Goal: Complete application form

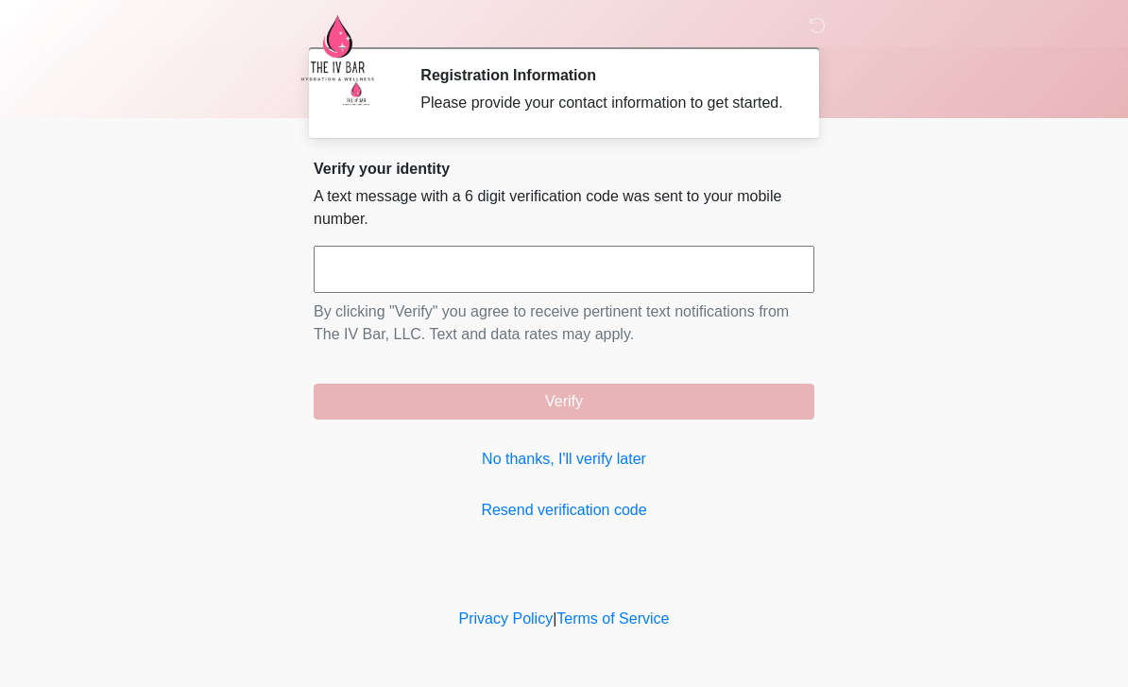
click at [593, 471] on link "No thanks, I'll verify later" at bounding box center [564, 459] width 501 height 23
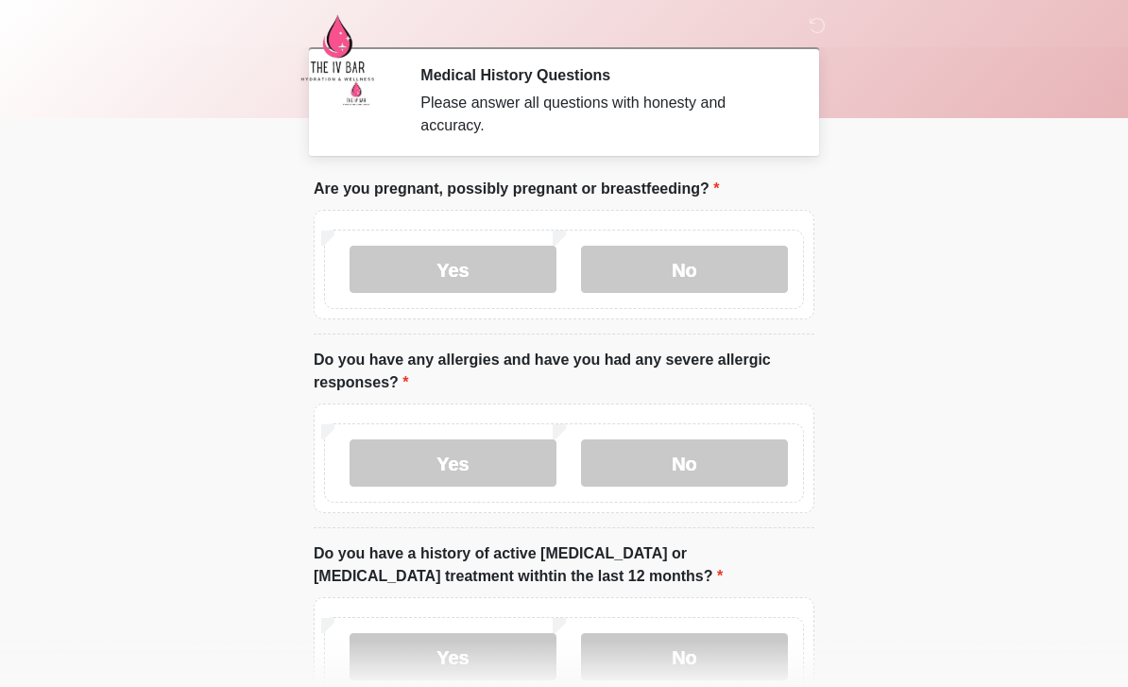
click at [704, 280] on label "No" at bounding box center [684, 269] width 207 height 47
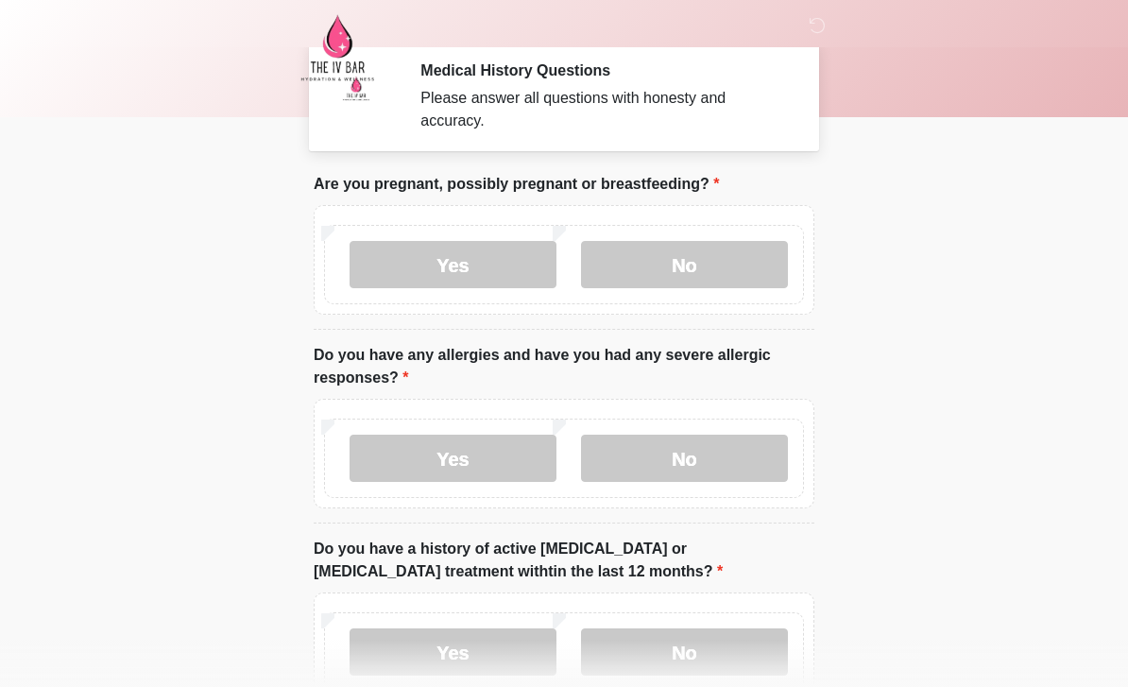
scroll to position [10, 0]
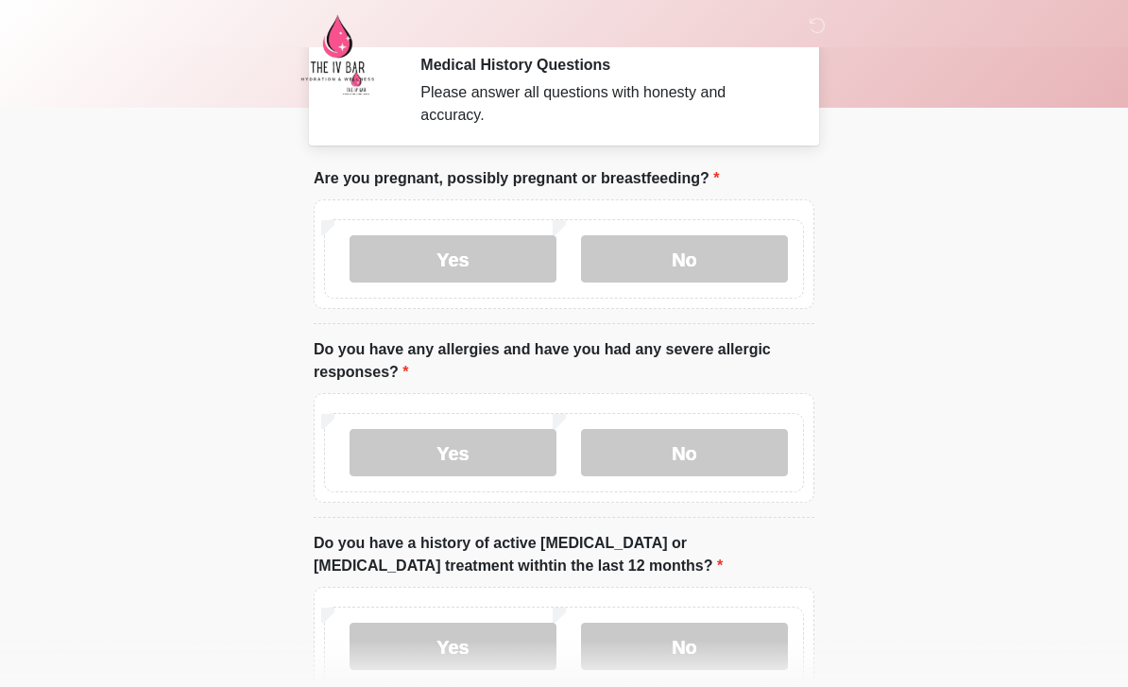
click at [718, 456] on label "No" at bounding box center [684, 452] width 207 height 47
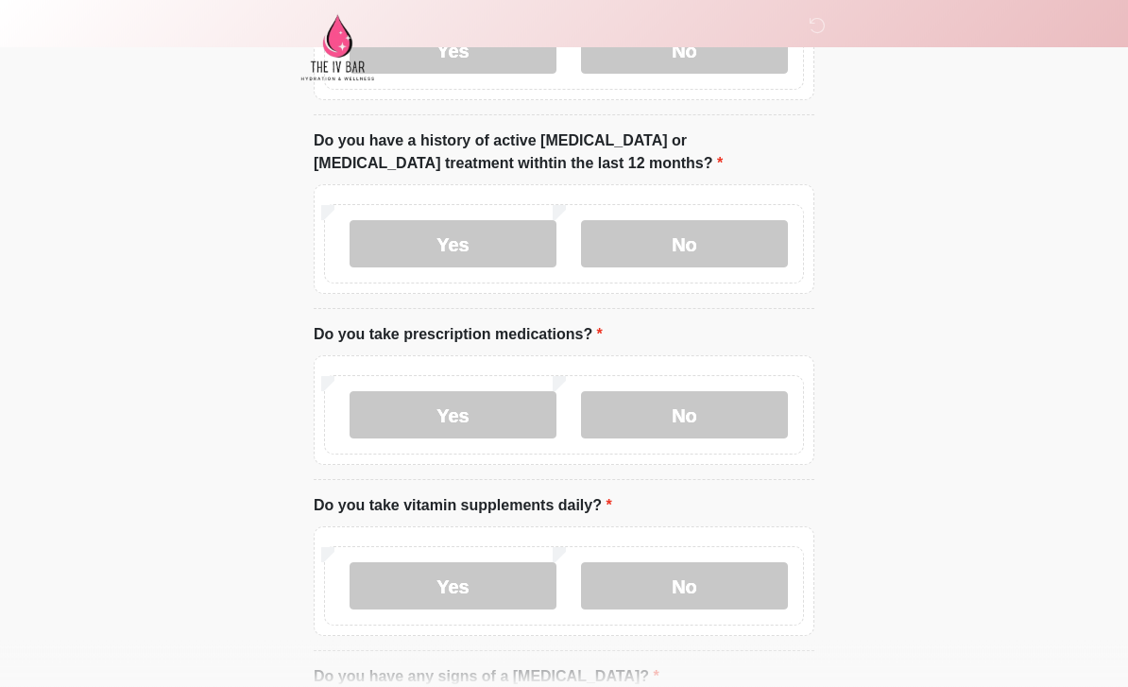
scroll to position [413, 0]
click at [496, 414] on label "Yes" at bounding box center [453, 414] width 207 height 47
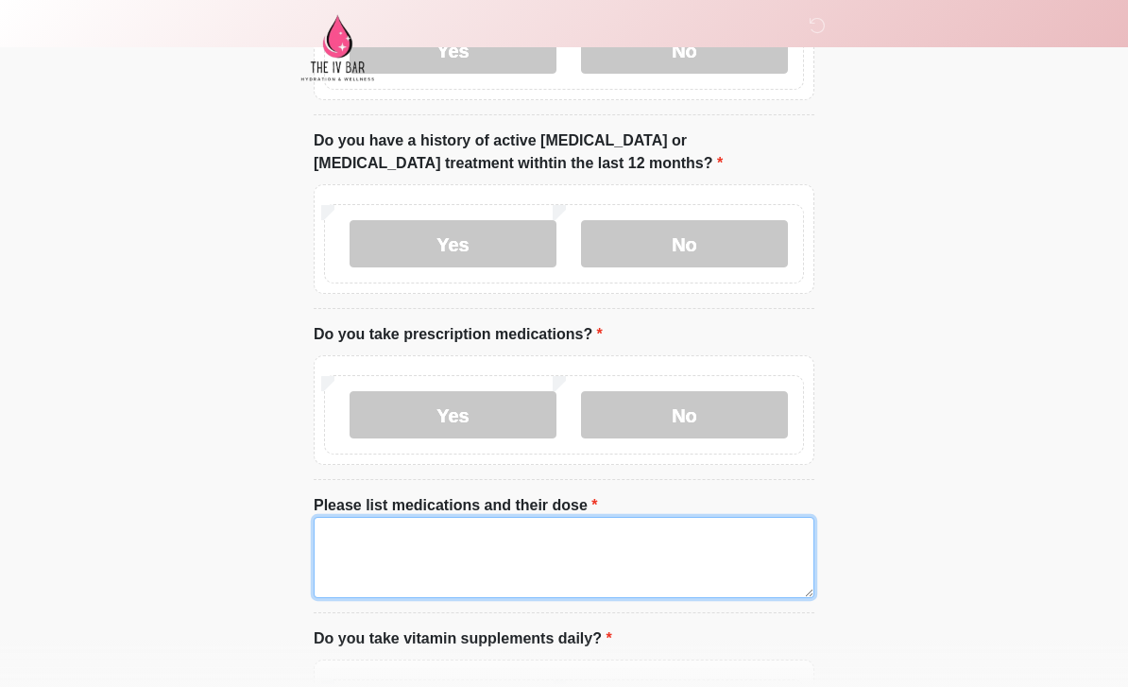
click at [699, 545] on textarea "Please list medications and their dose" at bounding box center [564, 557] width 501 height 81
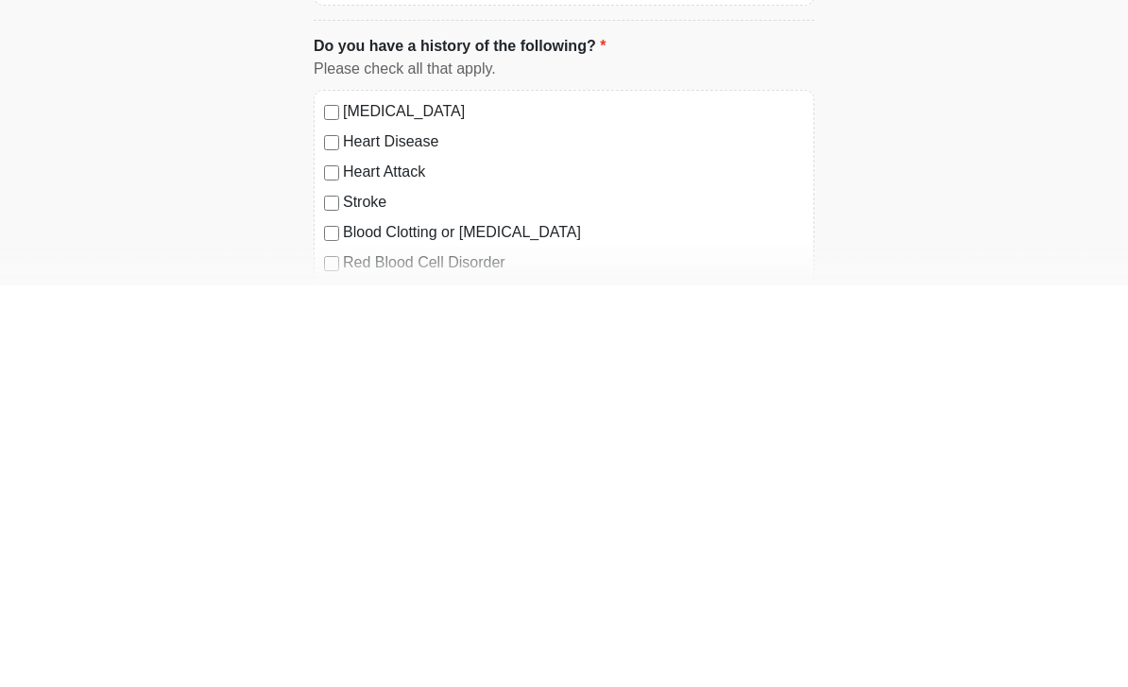
type textarea "**********"
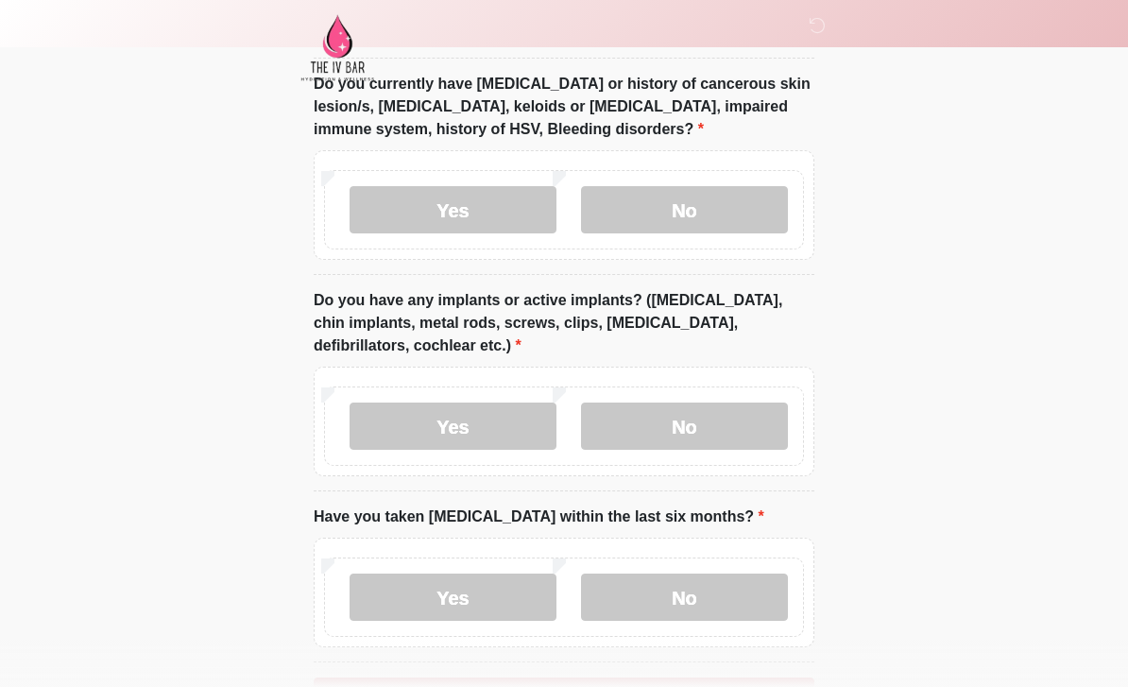
scroll to position [1841, 0]
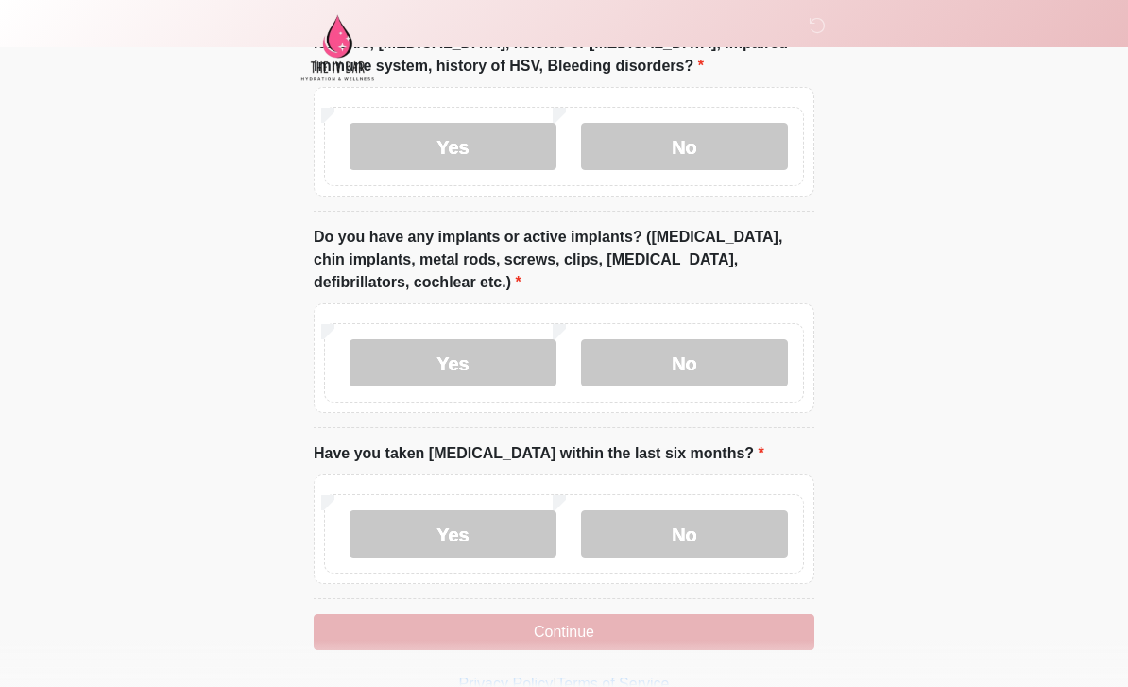
click at [682, 528] on label "No" at bounding box center [684, 533] width 207 height 47
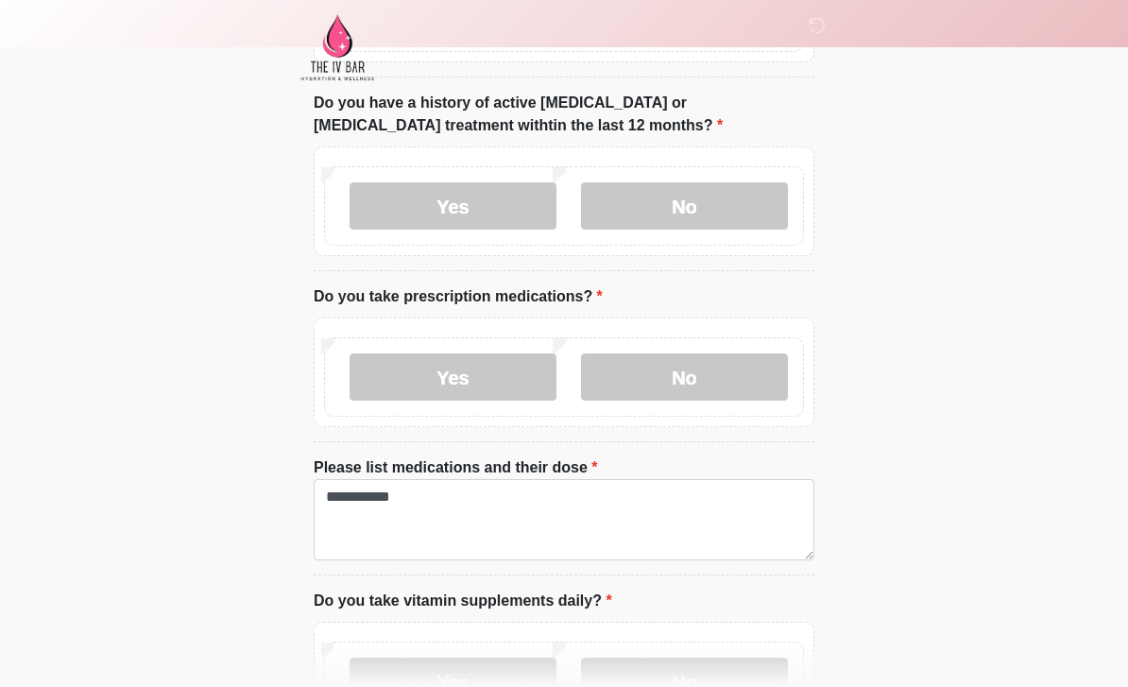
scroll to position [451, 0]
click at [711, 201] on label "No" at bounding box center [684, 205] width 207 height 47
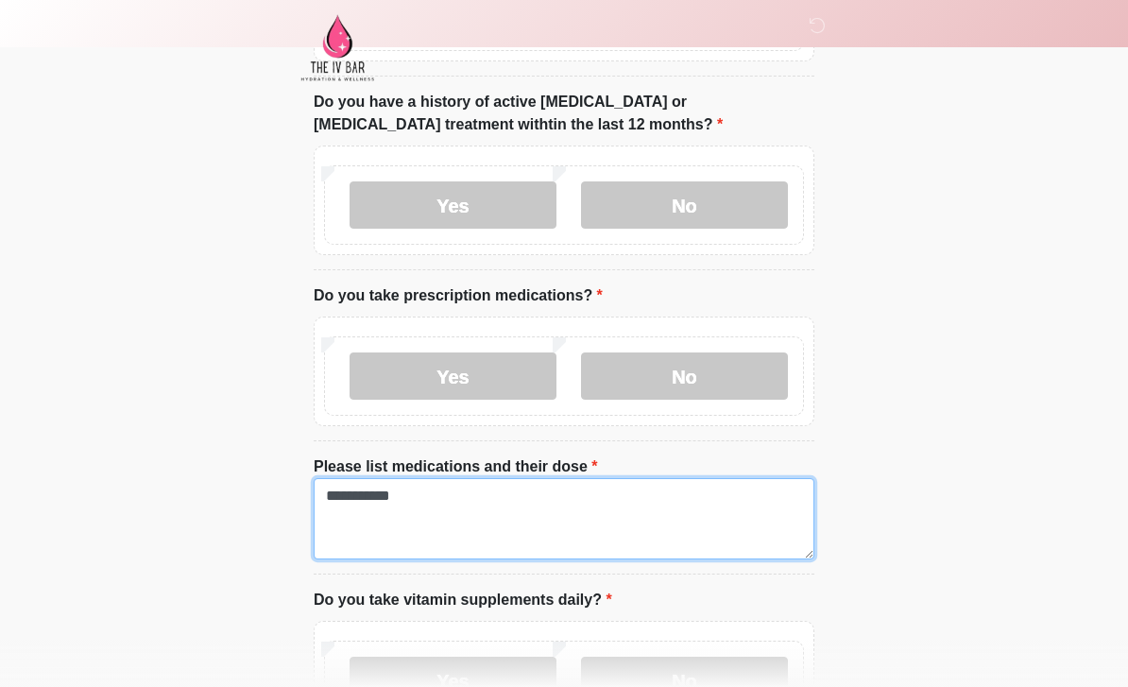
click at [543, 508] on textarea "**********" at bounding box center [564, 518] width 501 height 81
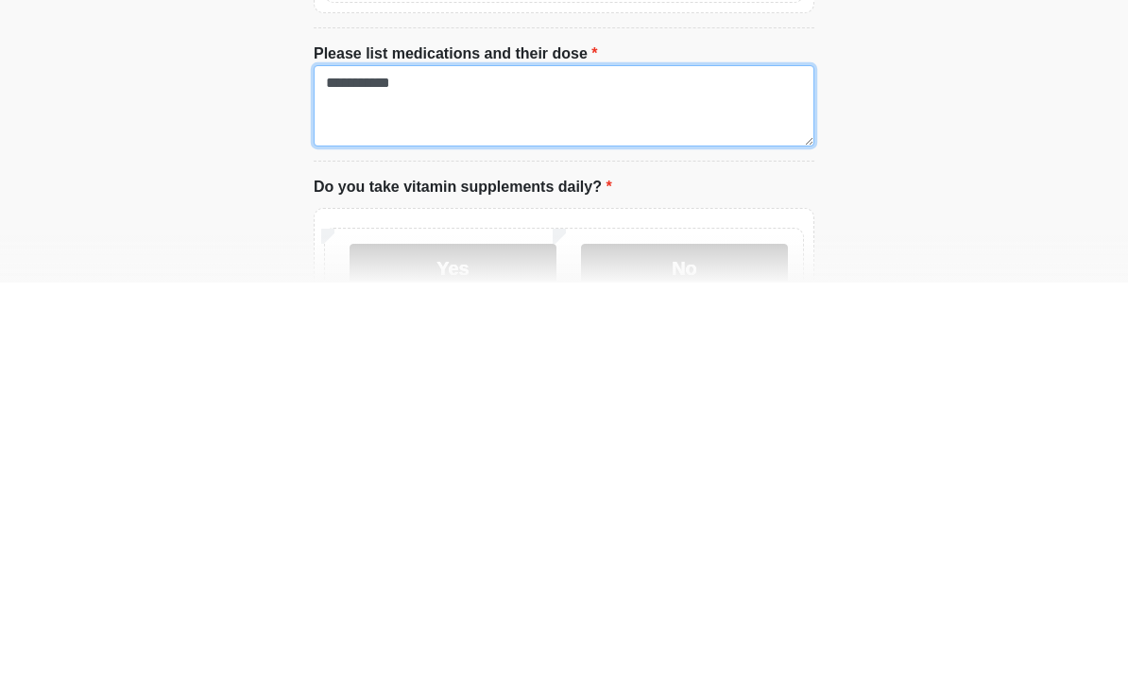
scroll to position [483, 0]
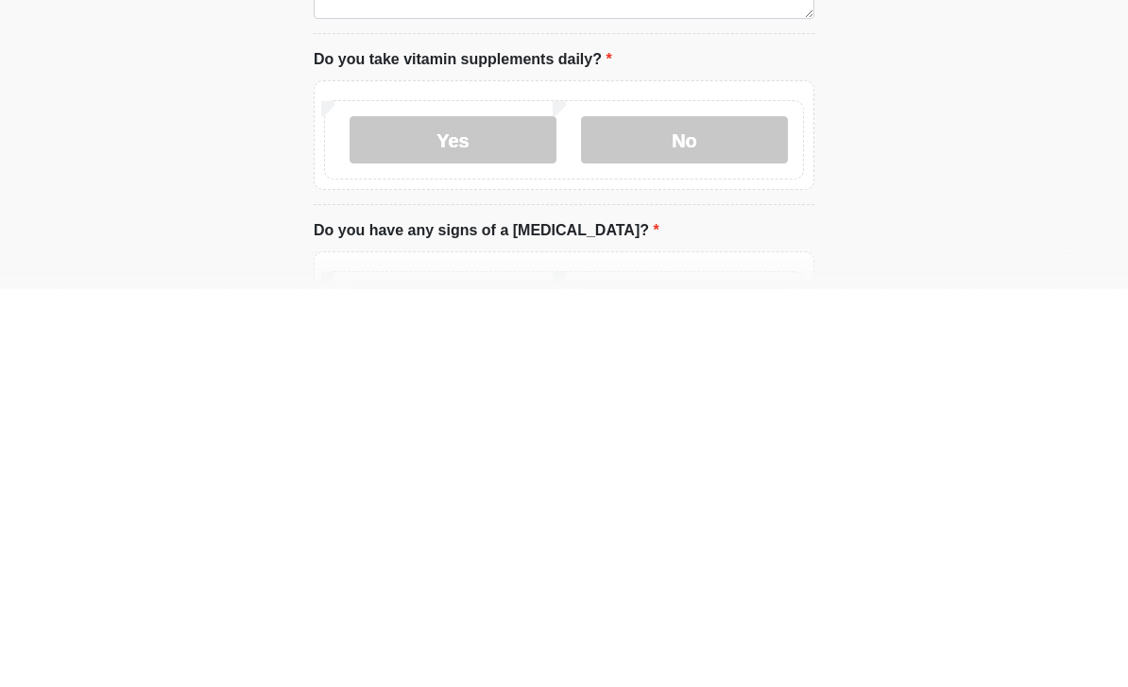
click at [506, 514] on label "Yes" at bounding box center [453, 537] width 207 height 47
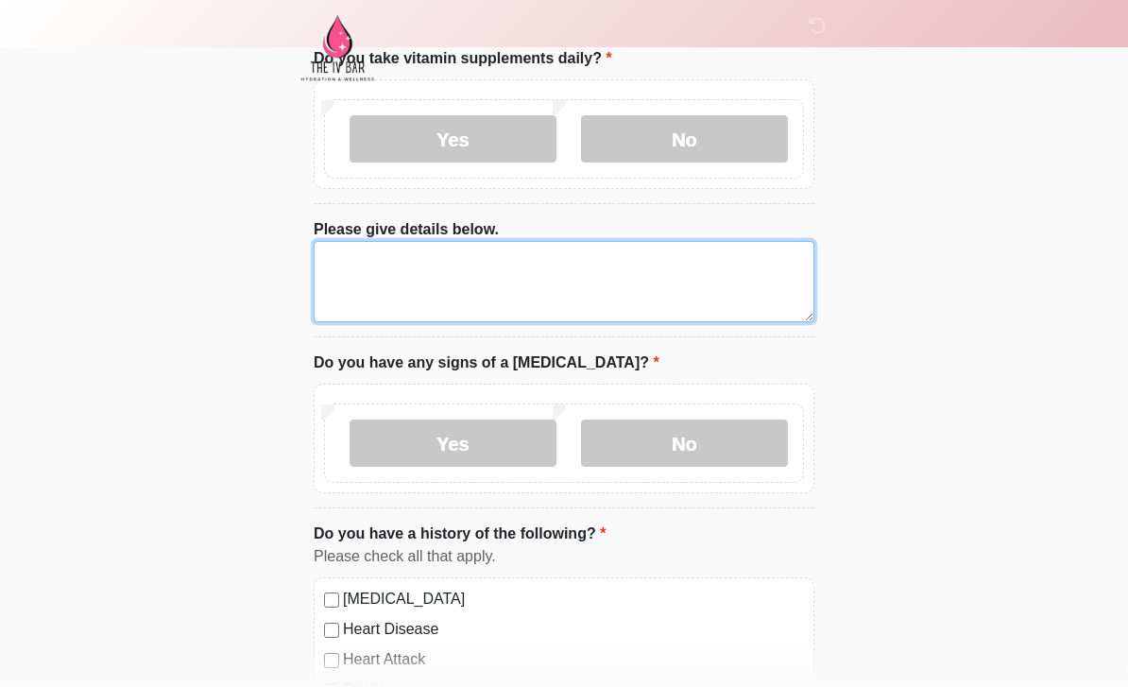
click at [610, 257] on textarea "Please give details below." at bounding box center [564, 281] width 501 height 81
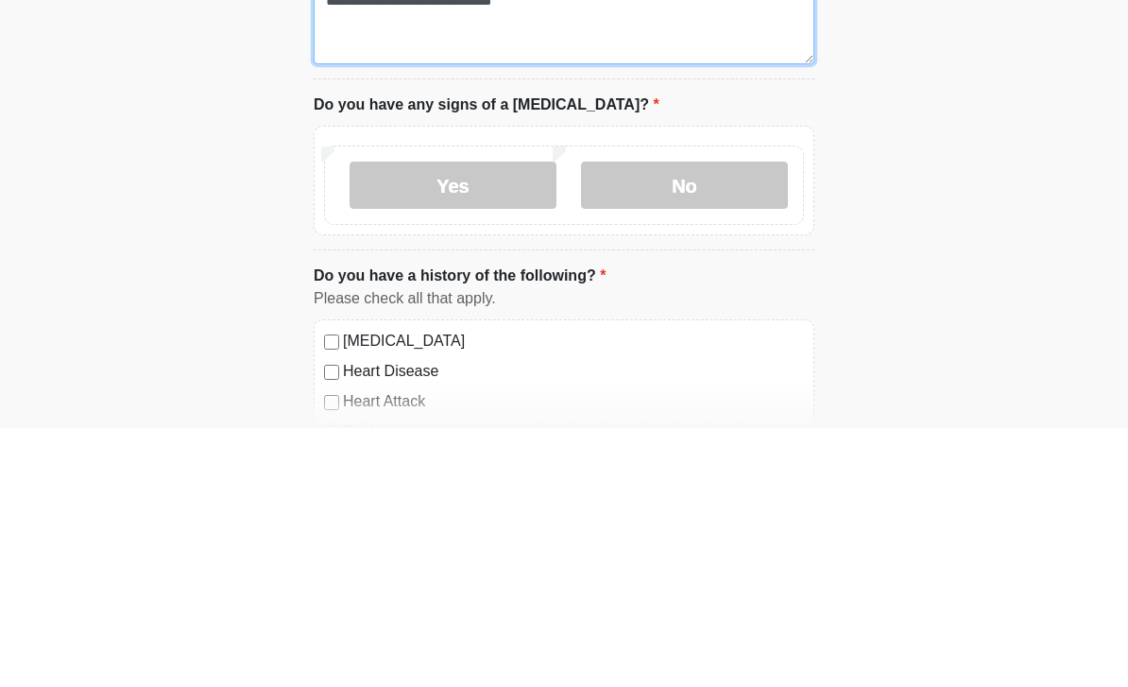
type textarea "**********"
click at [729, 420] on label "No" at bounding box center [684, 443] width 207 height 47
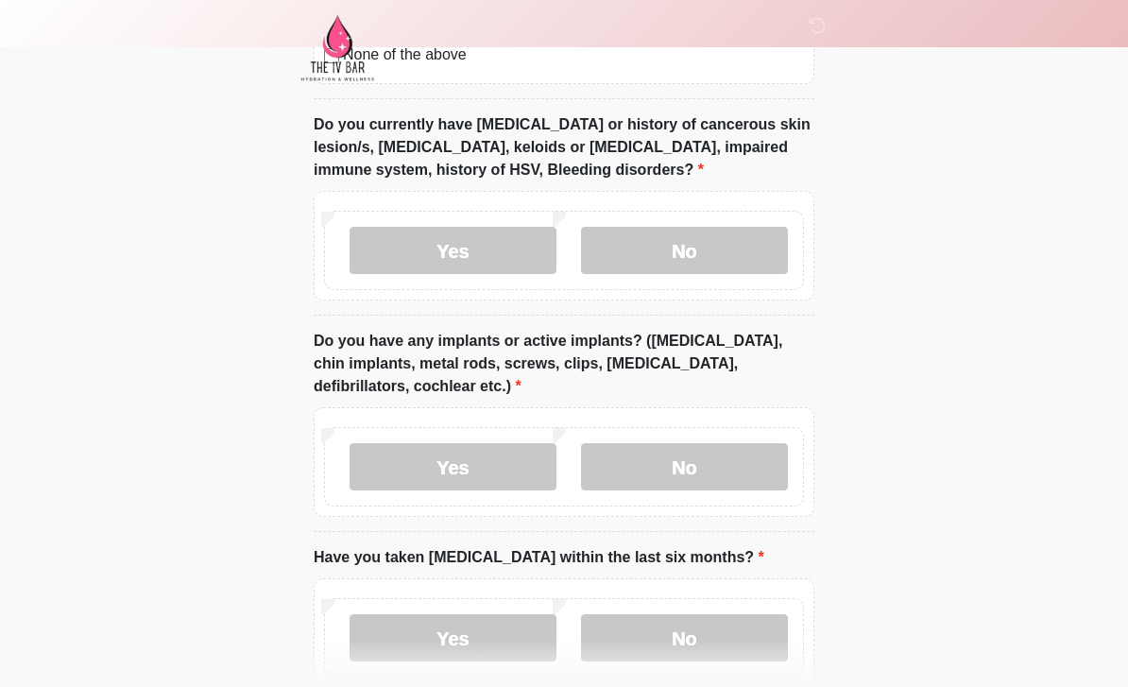
scroll to position [1873, 0]
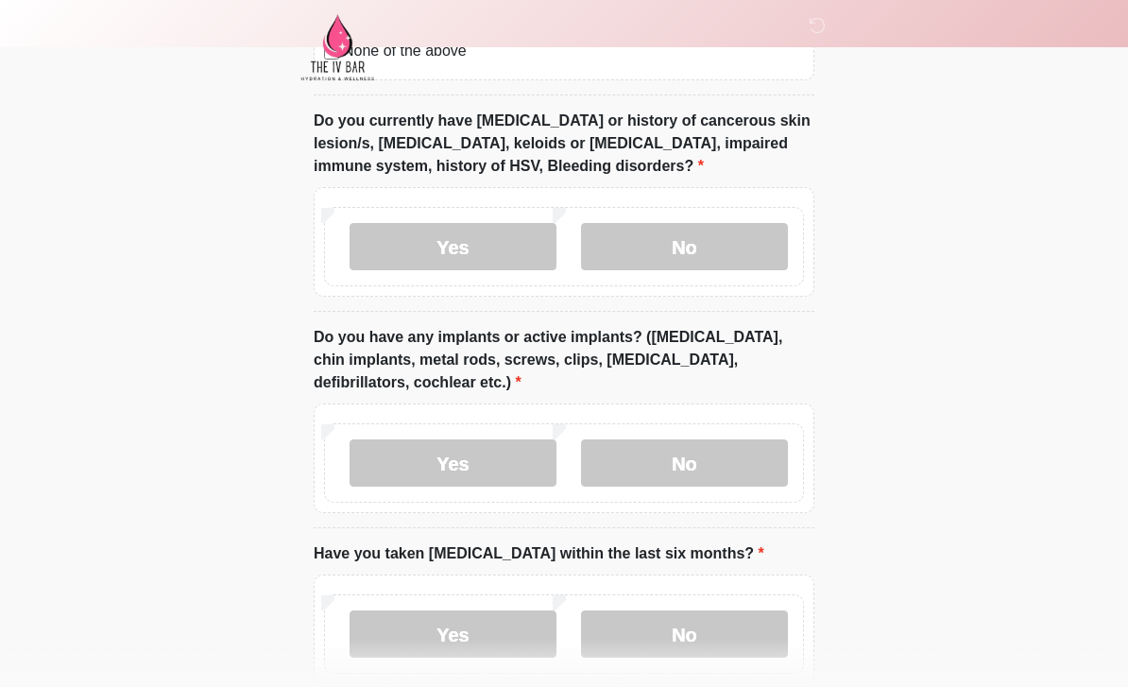
click at [686, 266] on label "No" at bounding box center [684, 247] width 207 height 47
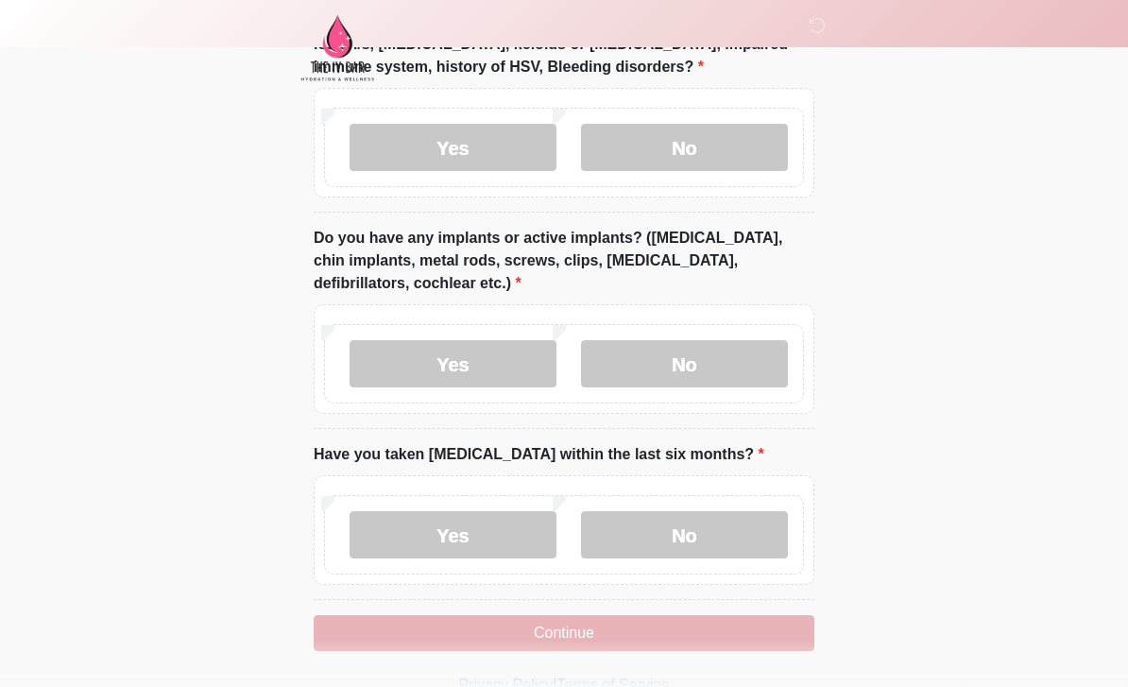
scroll to position [1972, 0]
click at [727, 375] on label "No" at bounding box center [684, 364] width 207 height 47
click at [580, 642] on button "Continue" at bounding box center [564, 633] width 501 height 36
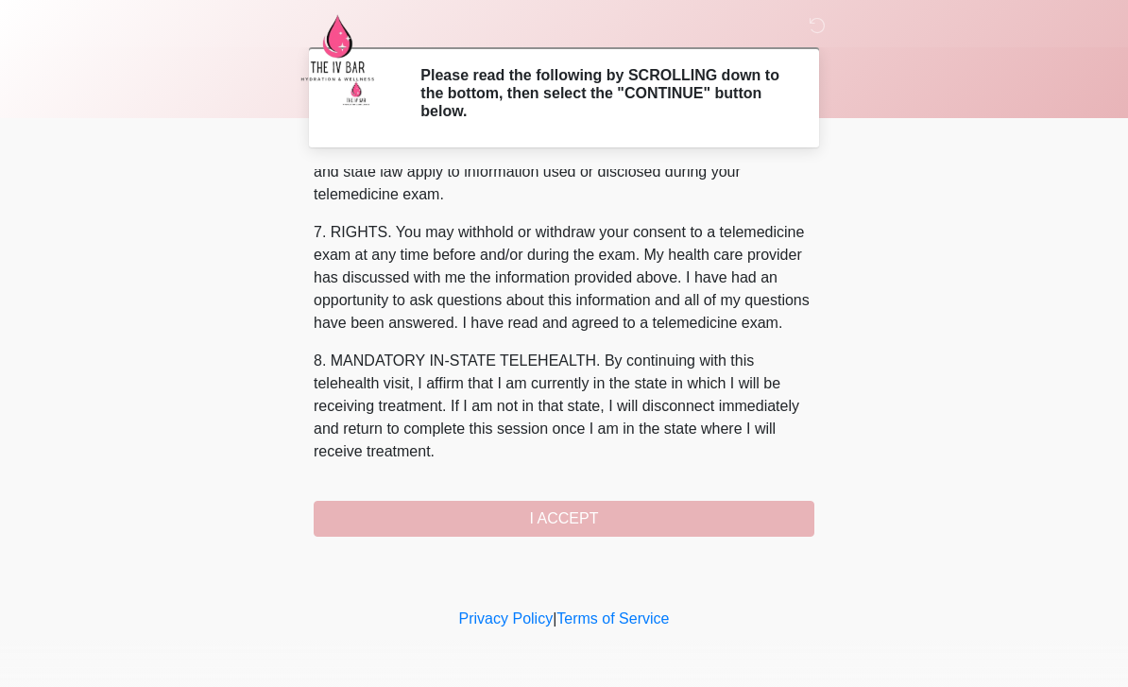
scroll to position [787, 0]
click at [632, 519] on button "I ACCEPT" at bounding box center [564, 519] width 501 height 36
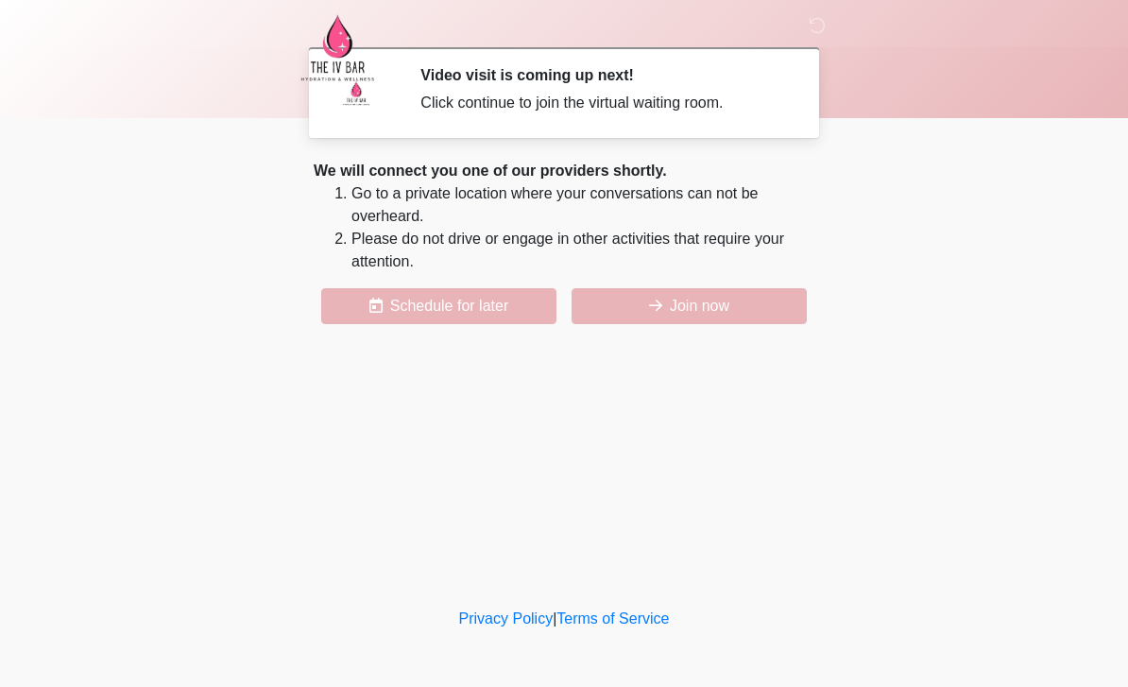
click at [694, 311] on button "Join now" at bounding box center [689, 306] width 235 height 36
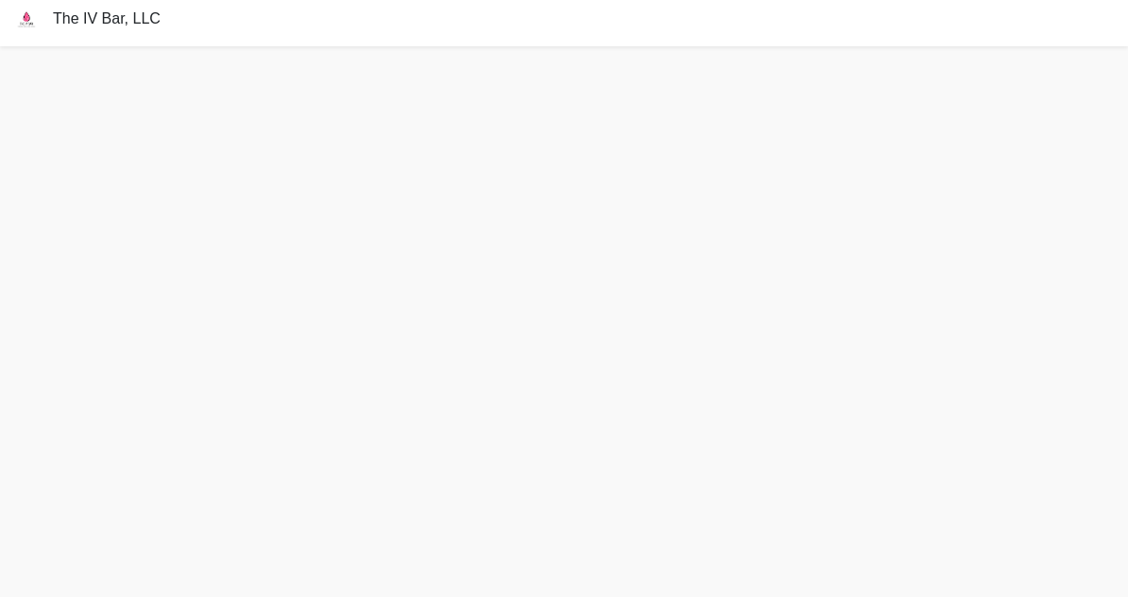
scroll to position [66, 0]
